Goal: Information Seeking & Learning: Check status

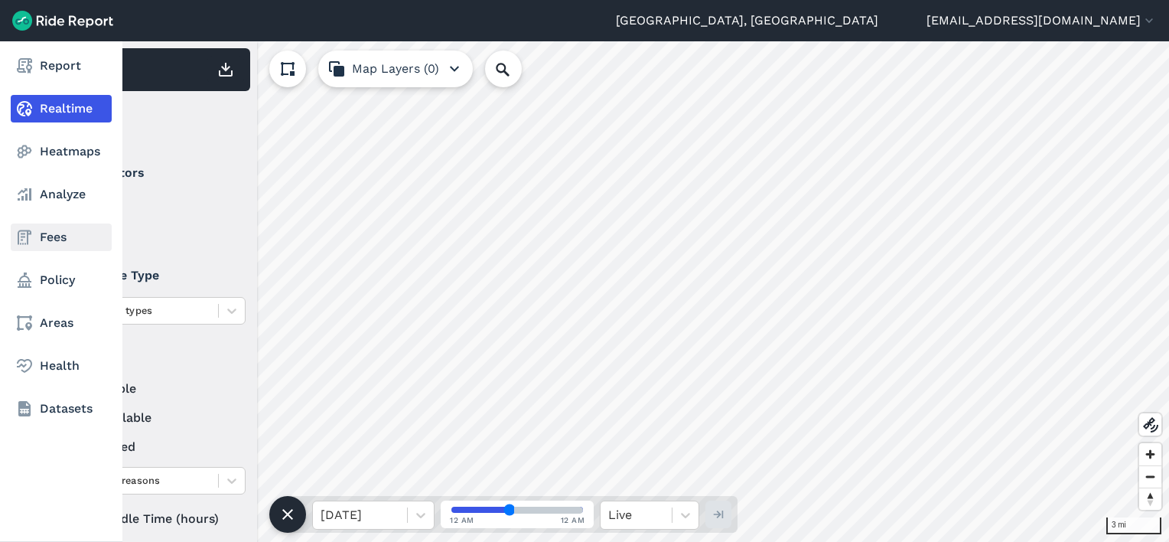
drag, startPoint x: 46, startPoint y: 237, endPoint x: 57, endPoint y: 237, distance: 11.5
click at [46, 237] on link "Fees" at bounding box center [61, 237] width 101 height 28
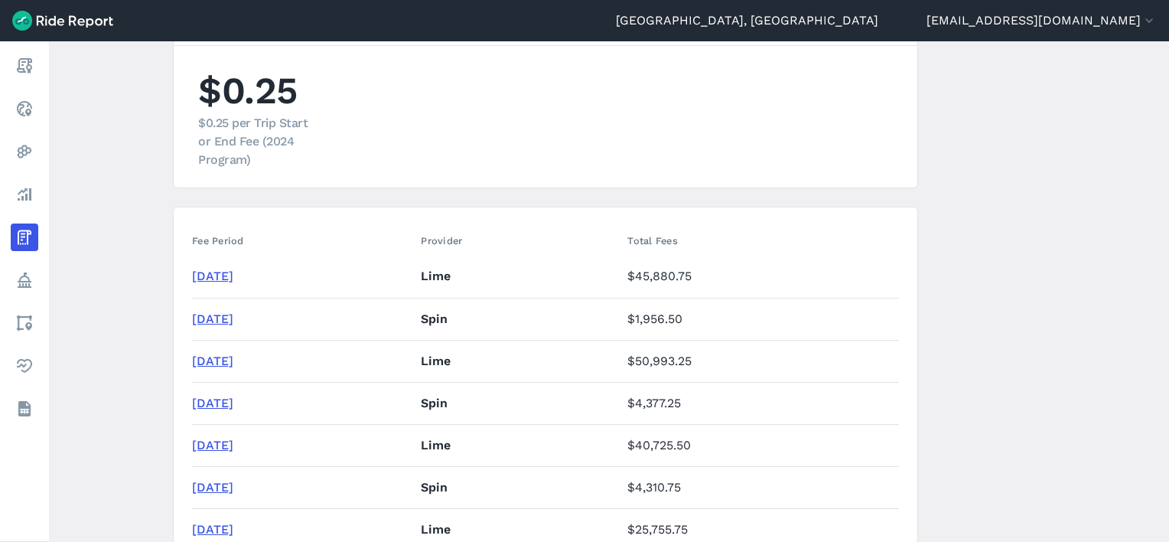
scroll to position [153, 0]
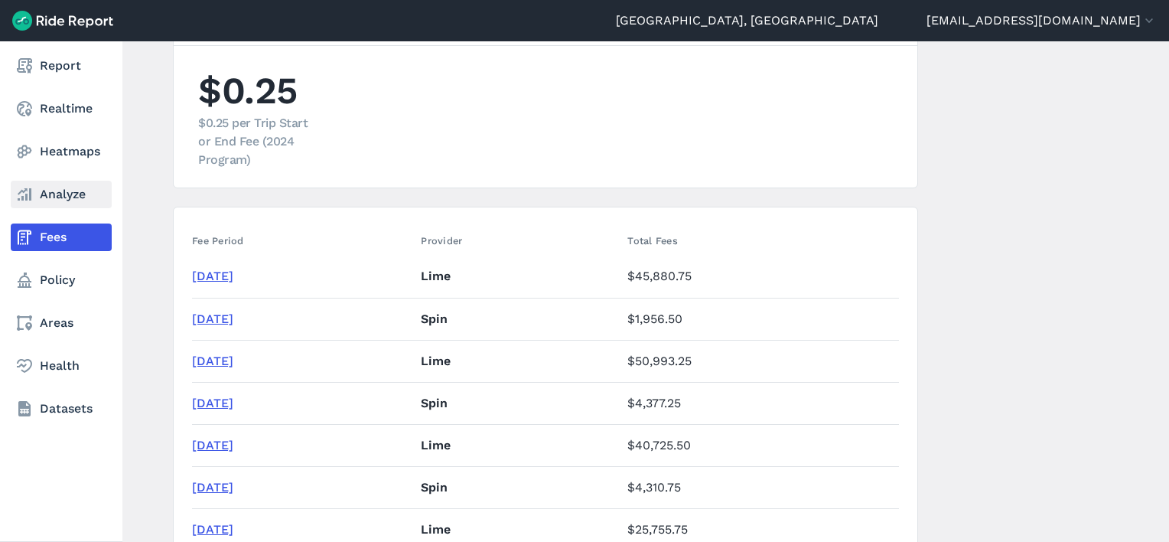
click at [55, 193] on link "Analyze" at bounding box center [61, 195] width 101 height 28
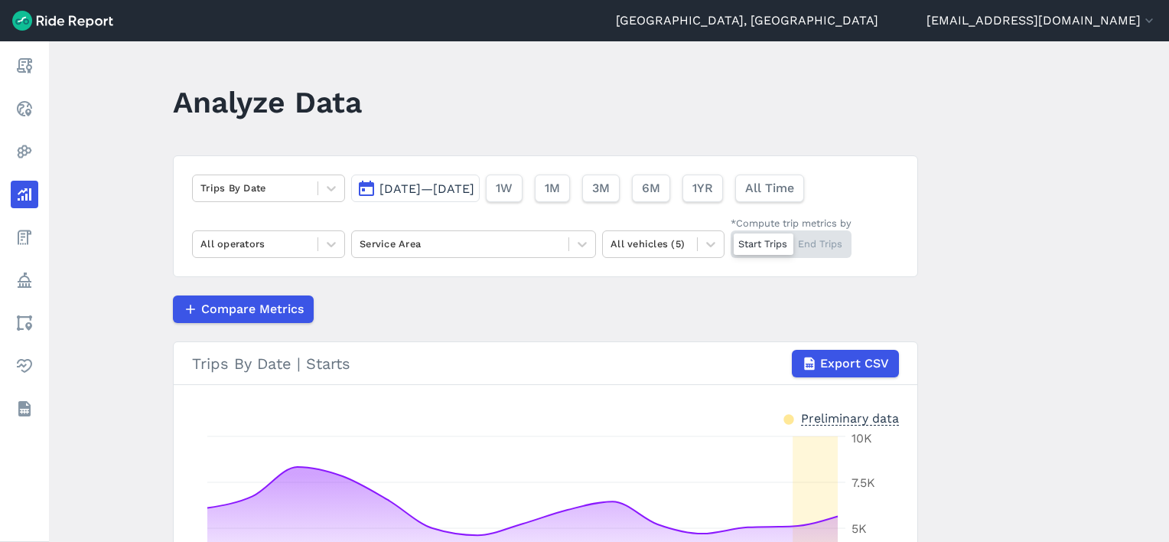
click at [410, 196] on button "[DATE]—[DATE]" at bounding box center [415, 188] width 129 height 28
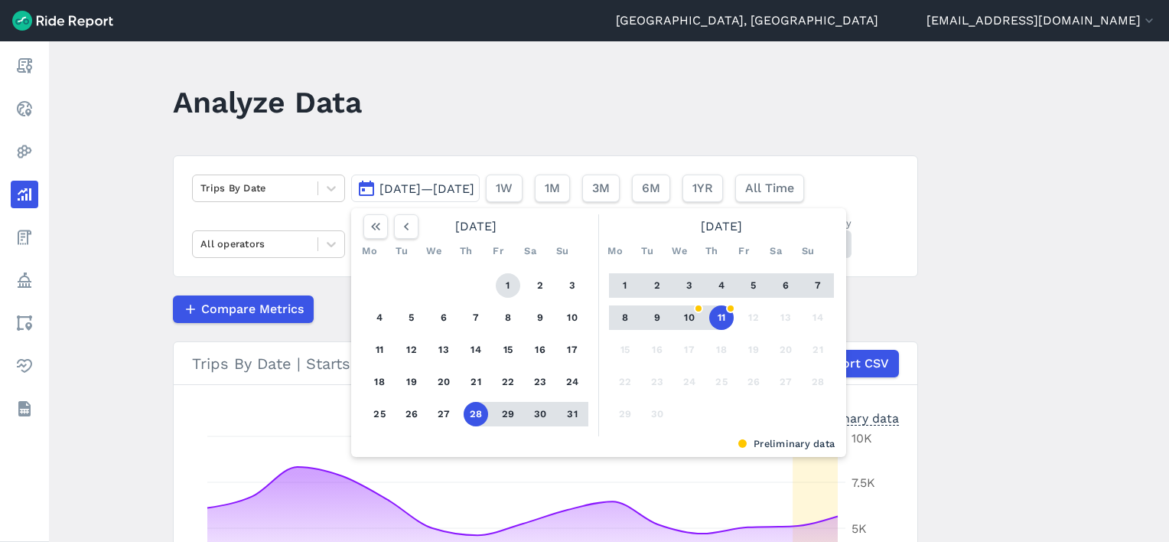
drag, startPoint x: 503, startPoint y: 285, endPoint x: 508, endPoint y: 294, distance: 9.6
click at [504, 285] on button "1" at bounding box center [508, 285] width 24 height 24
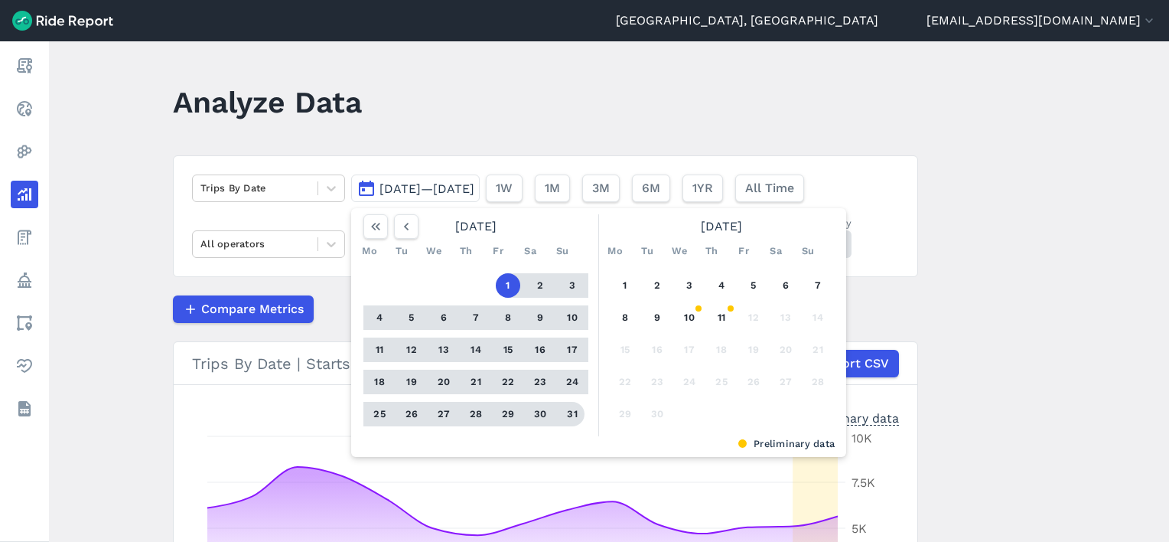
click at [568, 416] on button "31" at bounding box center [572, 414] width 24 height 24
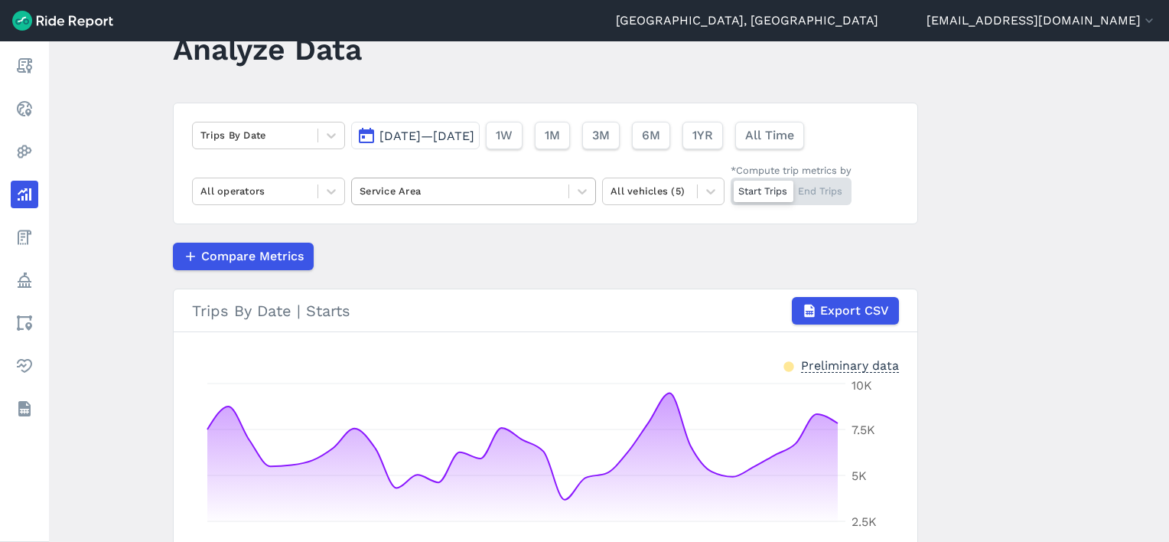
scroll to position [76, 0]
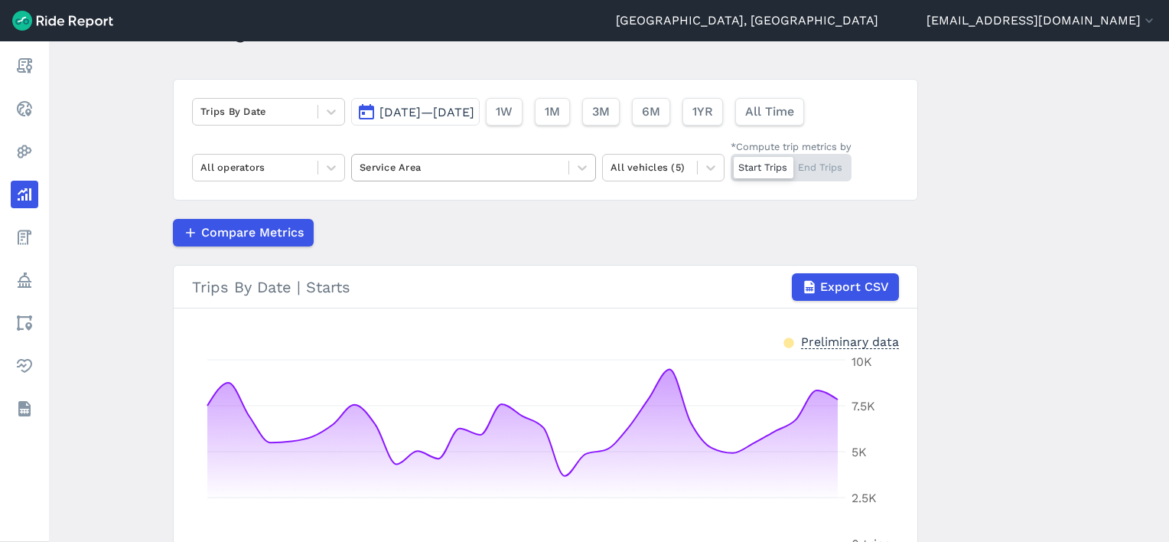
click at [498, 166] on div at bounding box center [460, 167] width 201 height 18
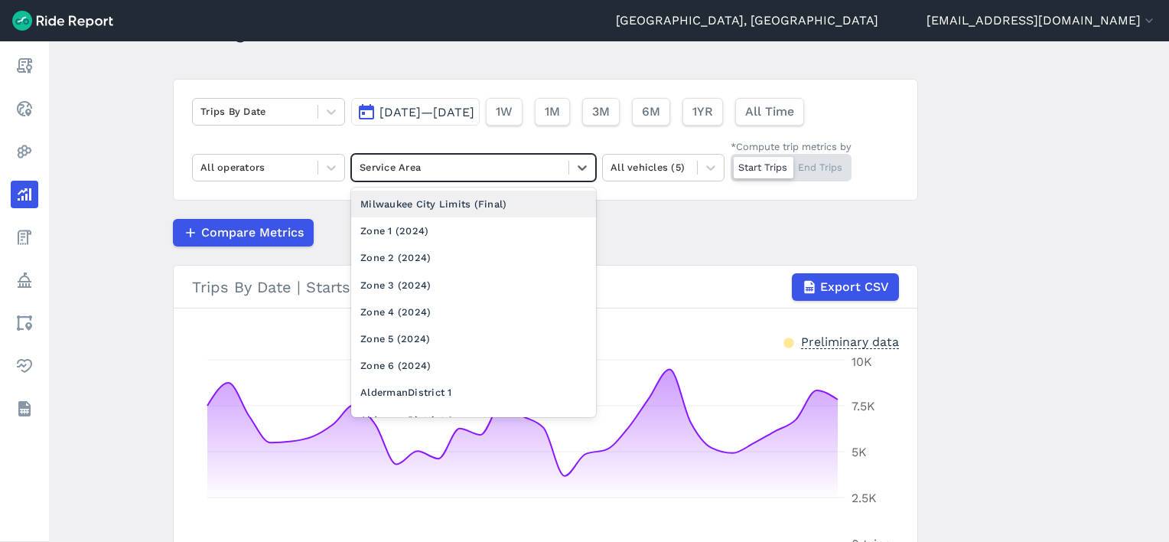
click at [487, 213] on div "Milwaukee City Limits (Final)" at bounding box center [473, 203] width 245 height 27
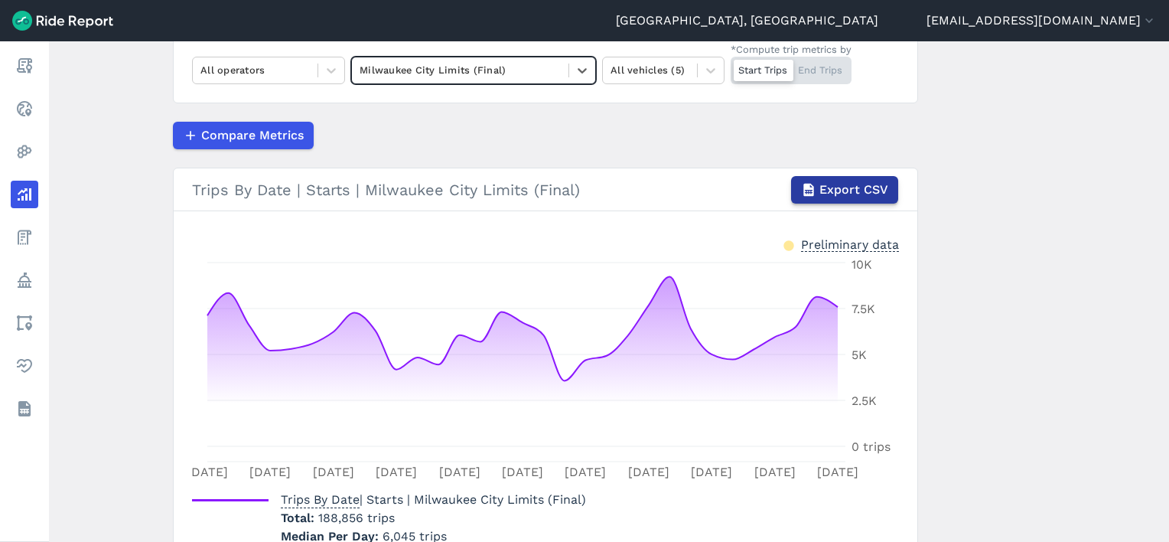
scroll to position [153, 0]
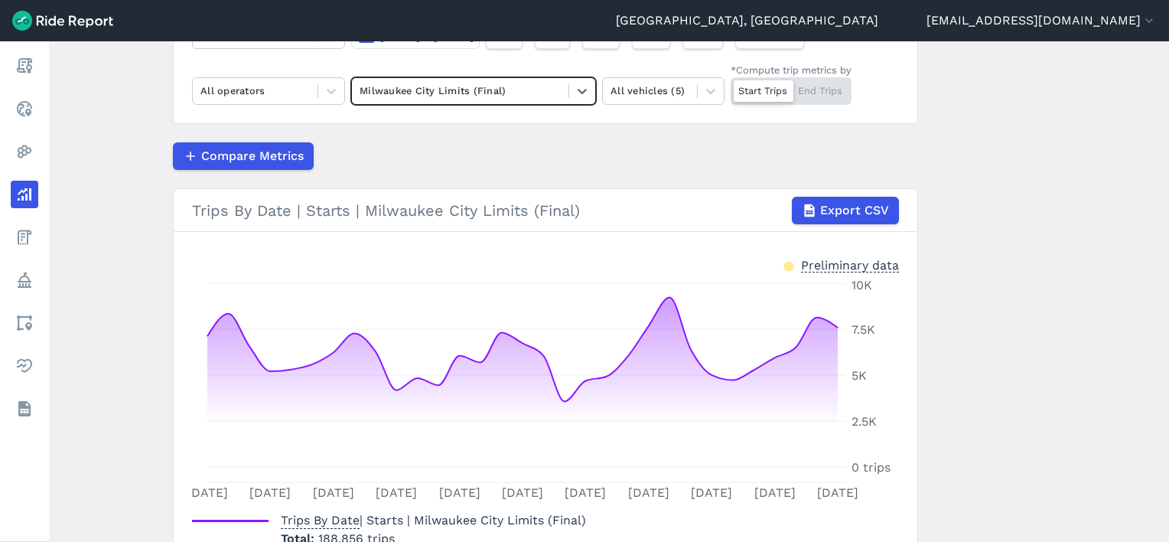
click at [498, 83] on div at bounding box center [460, 91] width 201 height 18
click at [470, 91] on div at bounding box center [460, 91] width 201 height 18
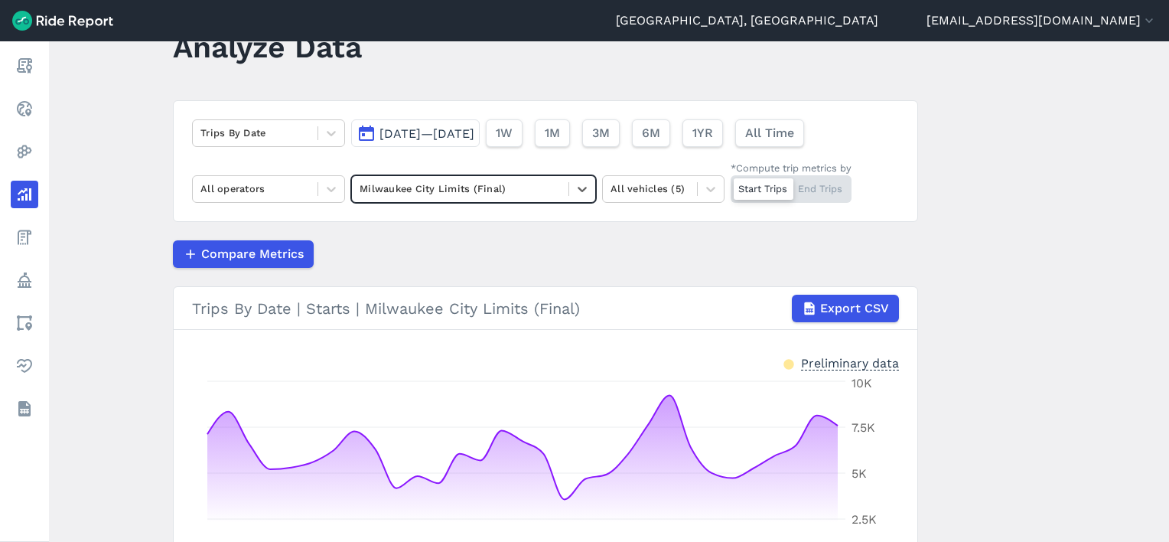
scroll to position [76, 0]
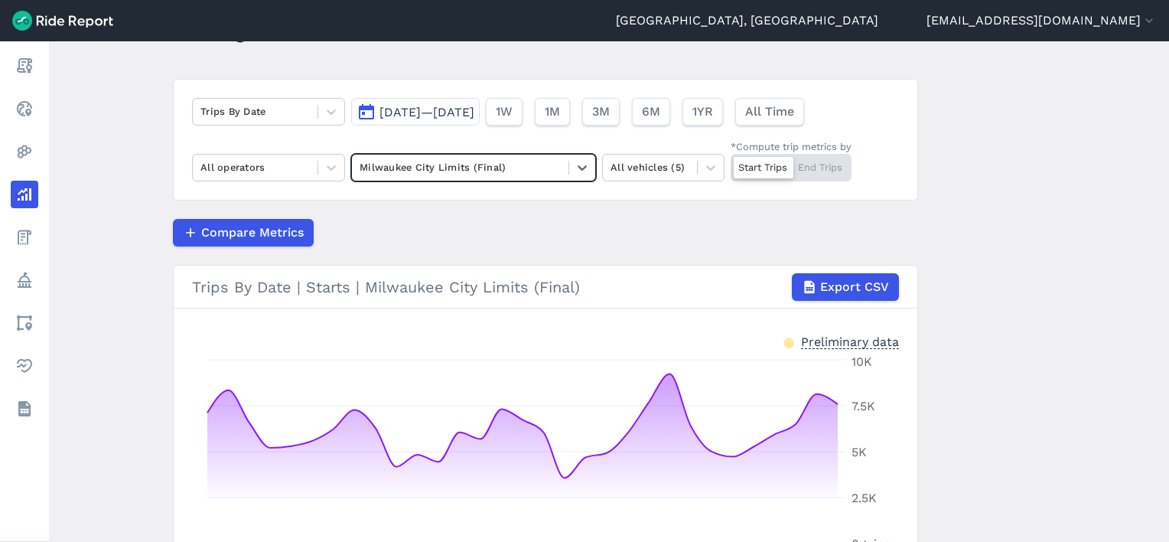
click at [419, 110] on span "[DATE]—[DATE]" at bounding box center [426, 112] width 95 height 15
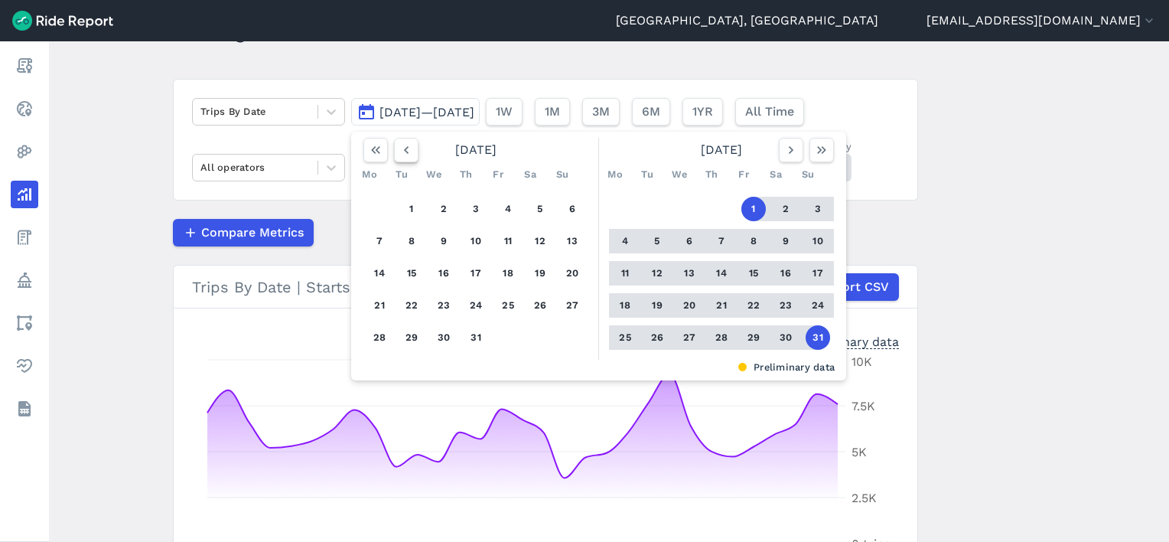
click at [395, 144] on button "button" at bounding box center [406, 150] width 24 height 24
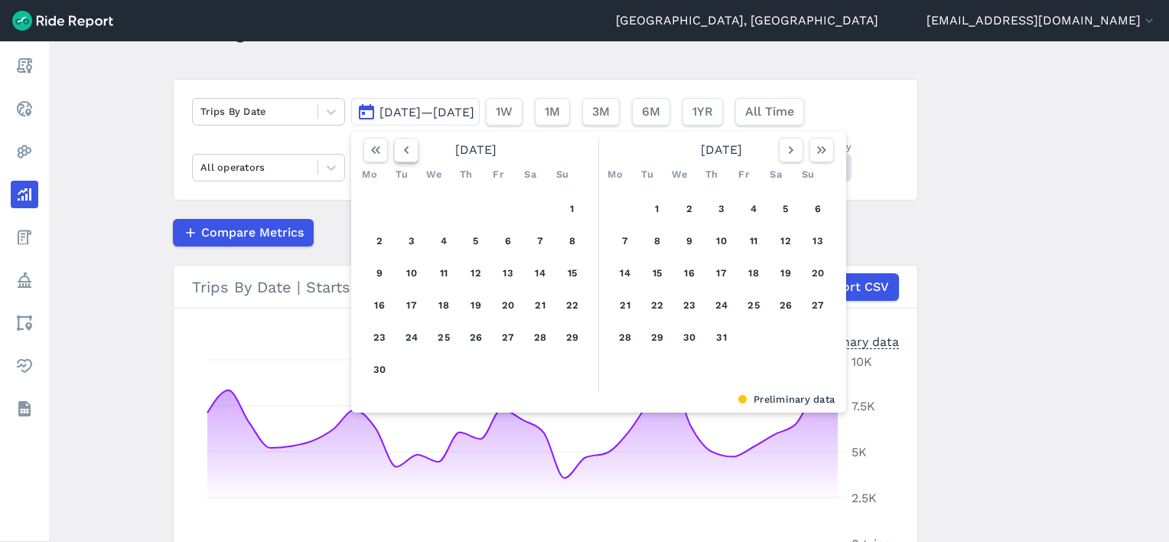
click at [395, 144] on button "button" at bounding box center [406, 150] width 24 height 24
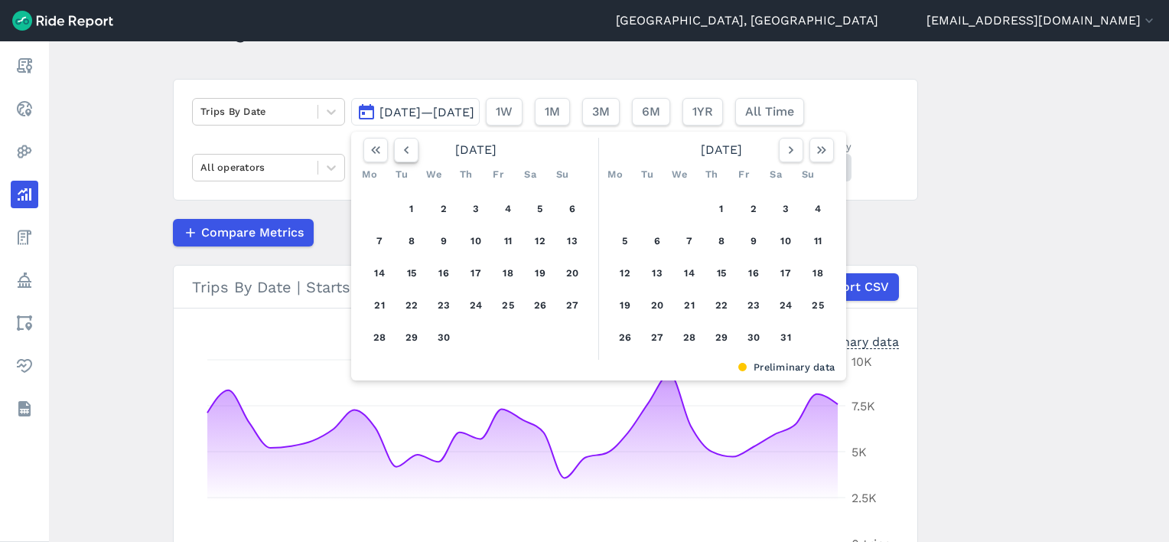
click at [395, 144] on button "button" at bounding box center [406, 150] width 24 height 24
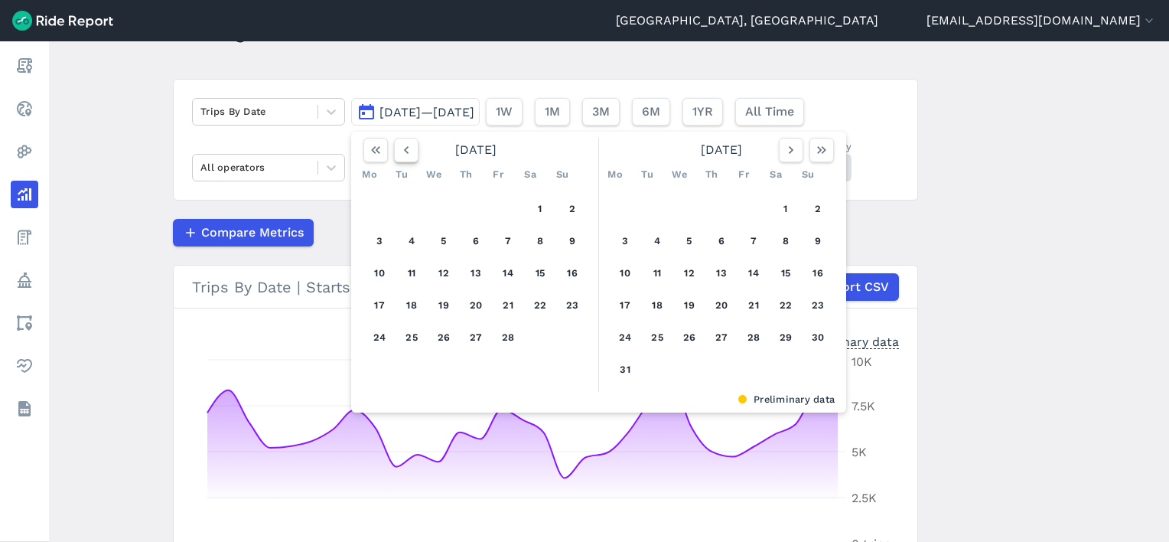
click at [395, 144] on button "button" at bounding box center [406, 150] width 24 height 24
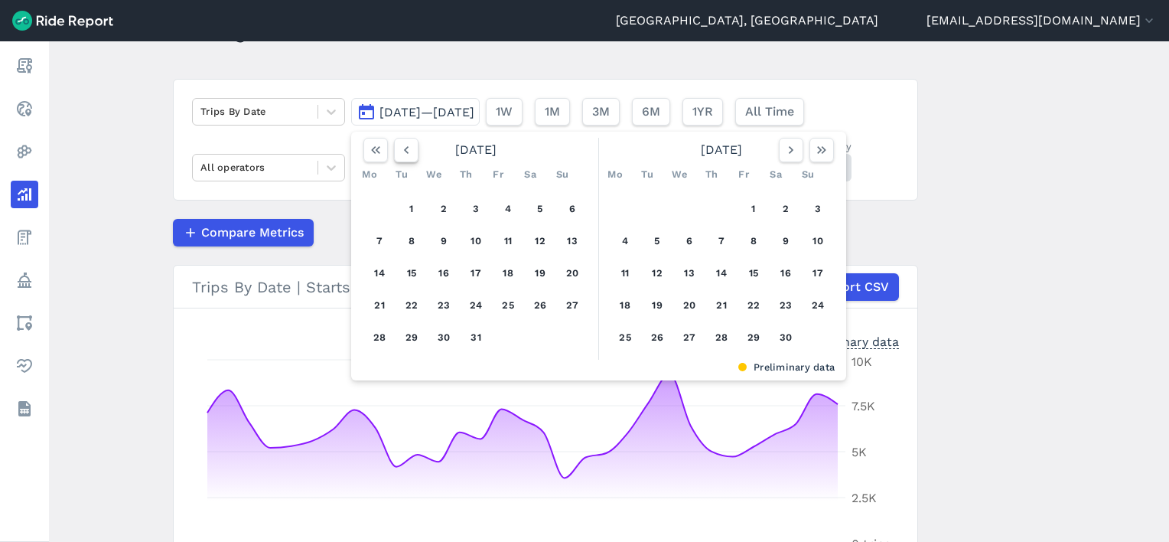
click at [395, 144] on button "button" at bounding box center [406, 150] width 24 height 24
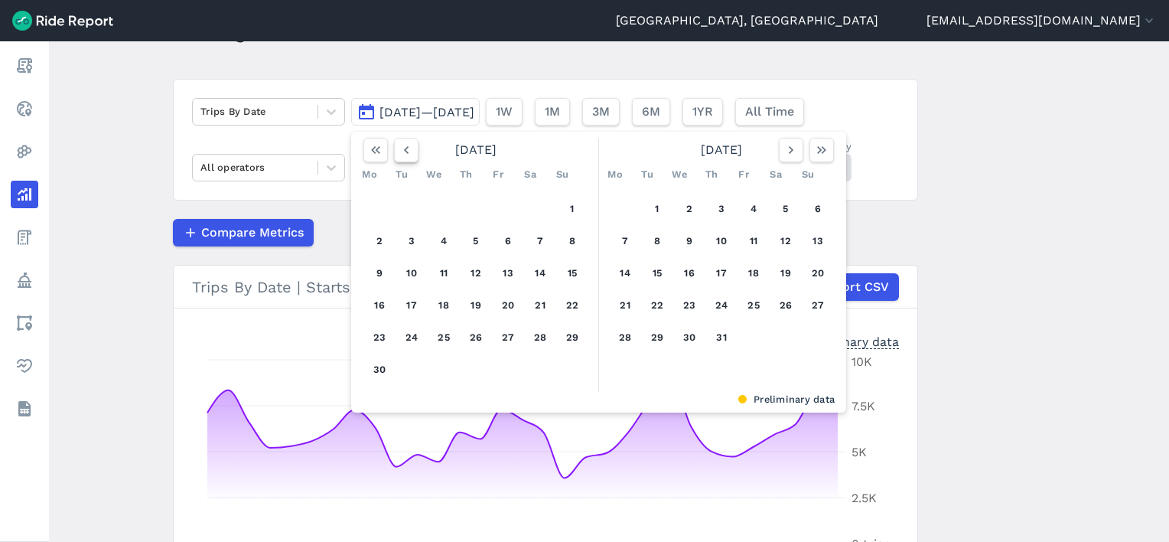
click at [395, 144] on button "button" at bounding box center [406, 150] width 24 height 24
click at [468, 205] on button "1" at bounding box center [476, 209] width 24 height 24
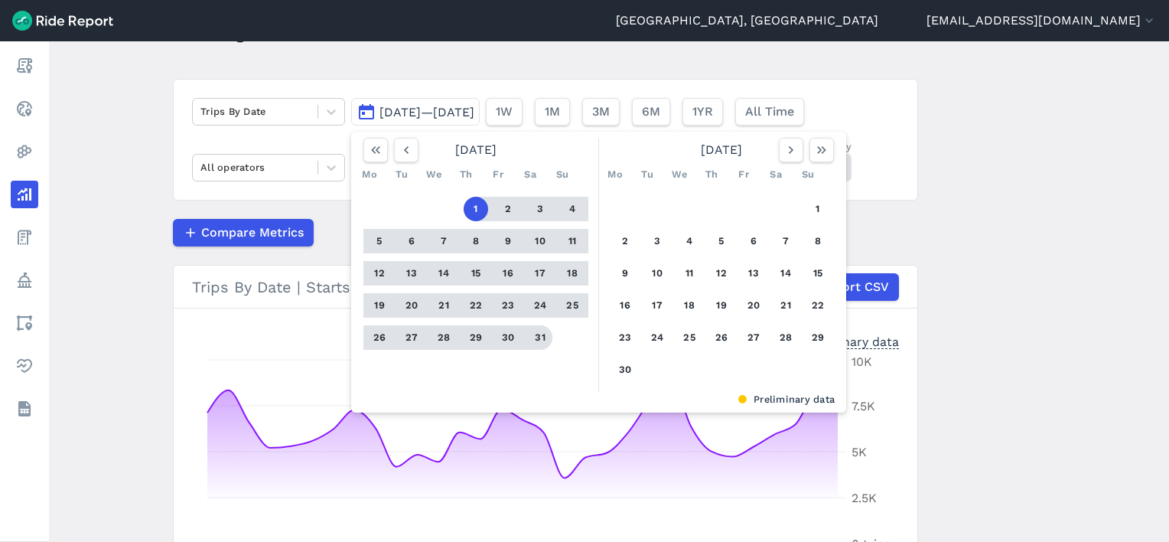
click at [539, 334] on button "31" at bounding box center [540, 337] width 24 height 24
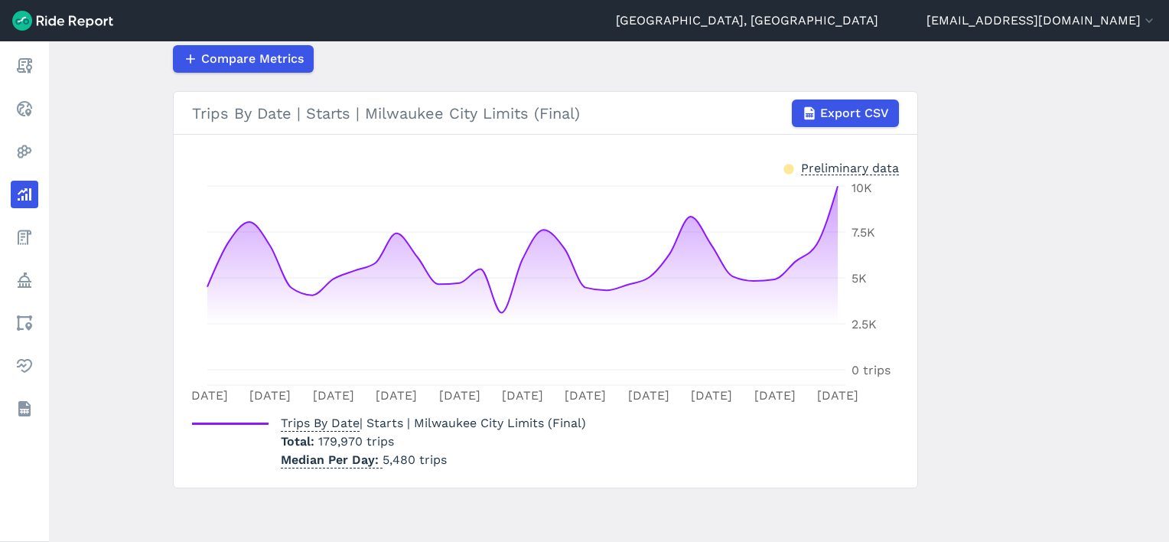
scroll to position [250, 0]
